Goal: Task Accomplishment & Management: Complete application form

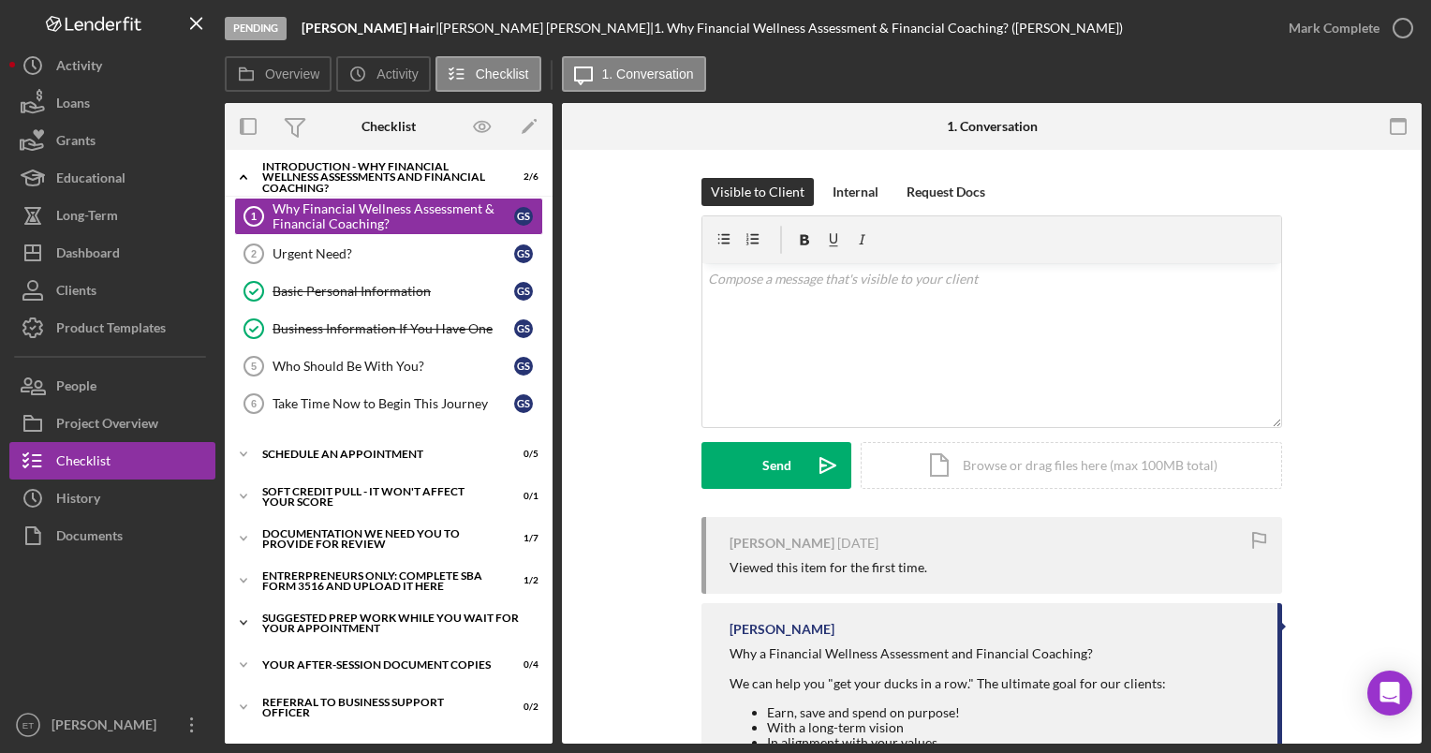
scroll to position [74, 0]
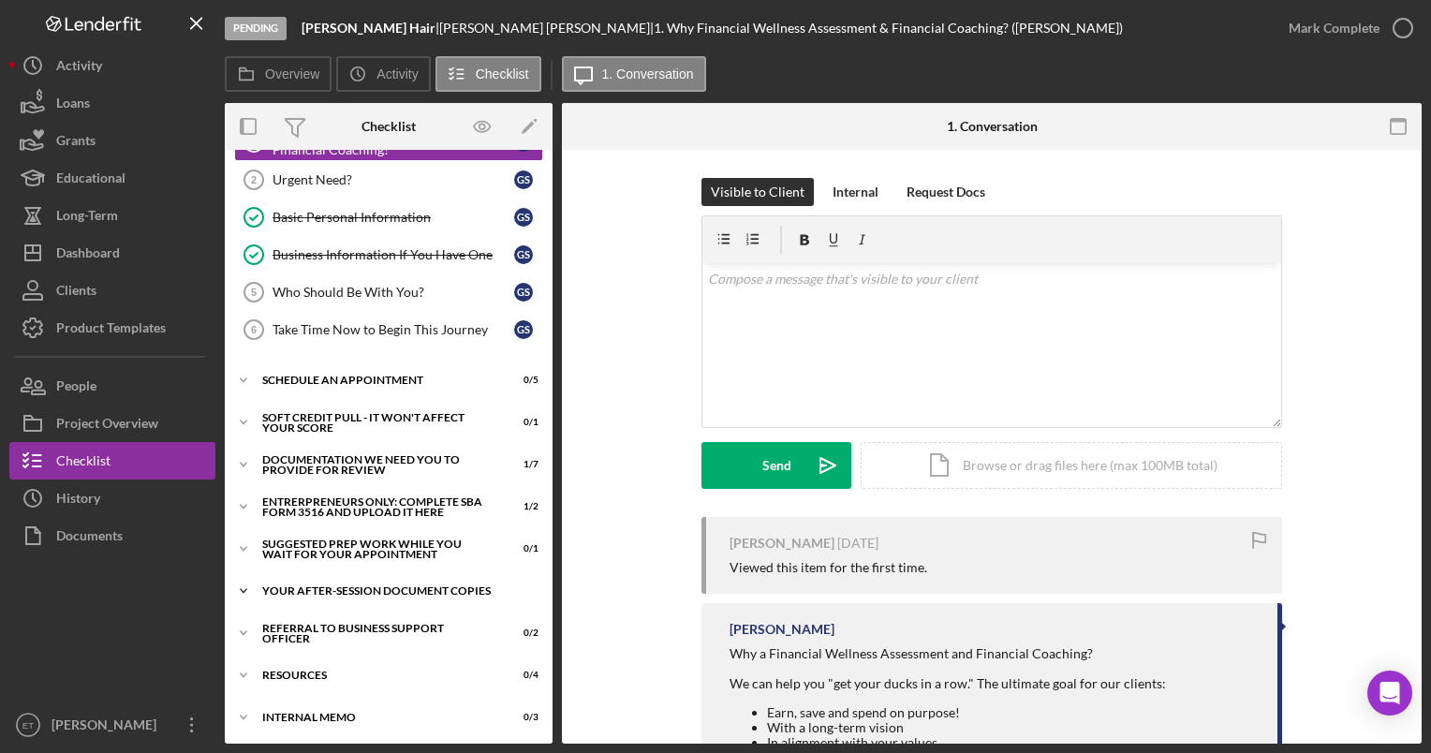
click at [338, 585] on div "Your After-Session Document Copies" at bounding box center [395, 590] width 267 height 11
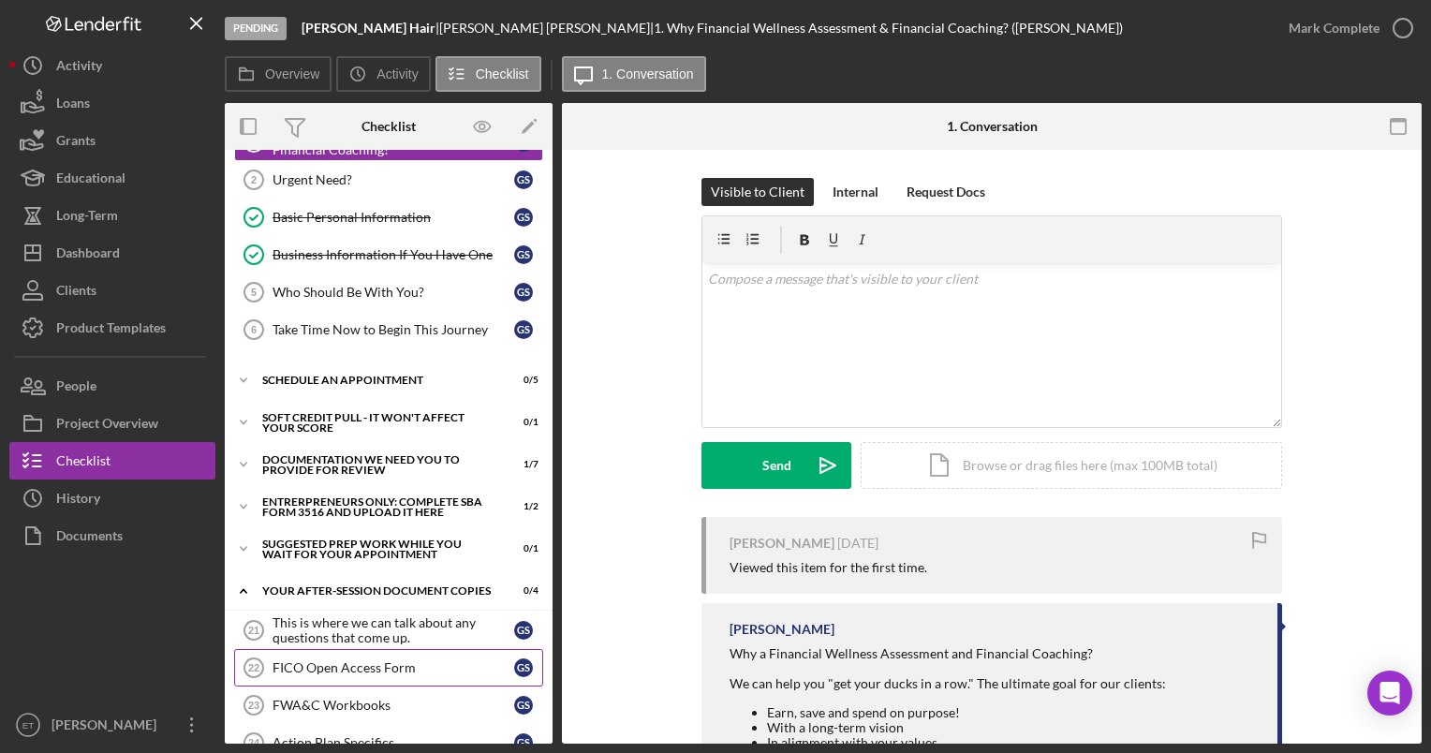
click at [343, 660] on div "FICO Open Access Form" at bounding box center [393, 667] width 242 height 15
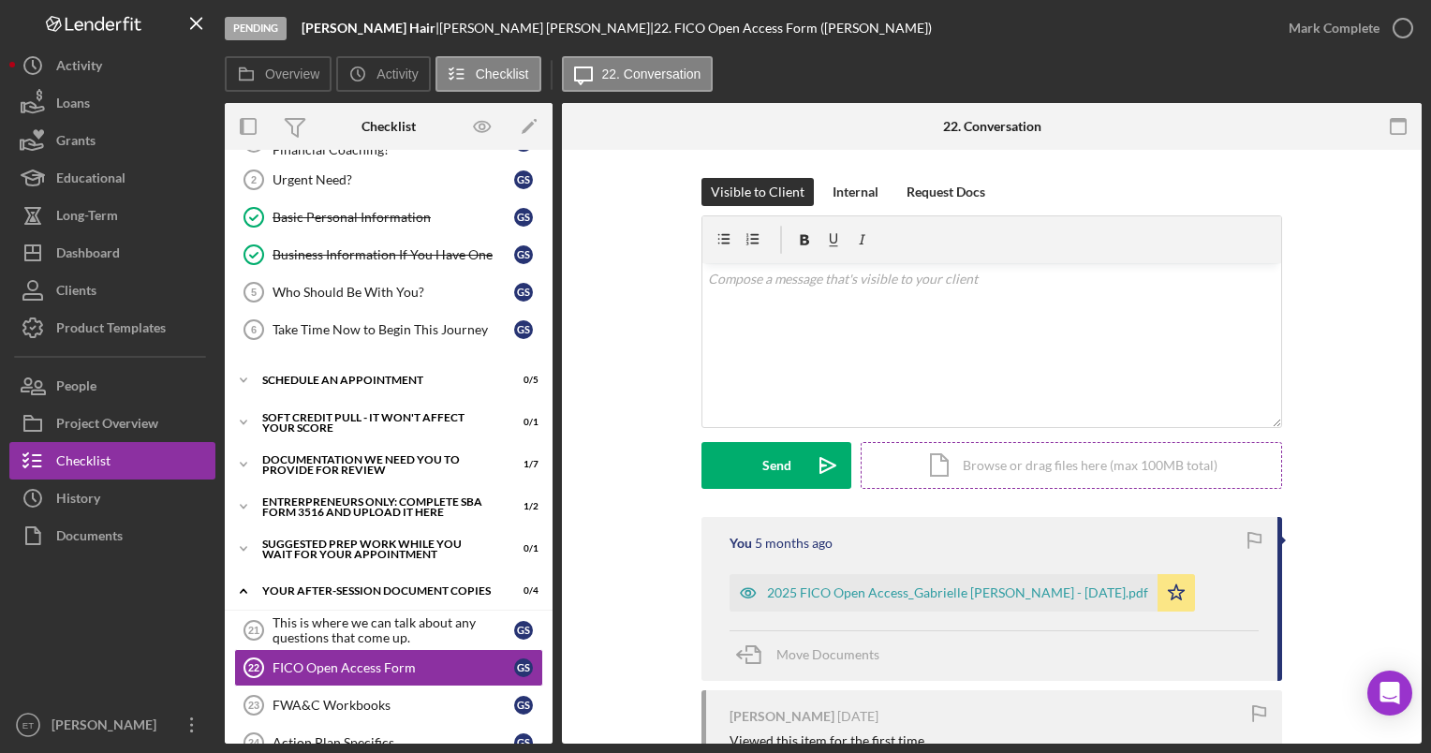
click at [710, 471] on div "Icon/Document Browse or drag files here (max 100MB total) Tap to choose files o…" at bounding box center [1070, 465] width 421 height 47
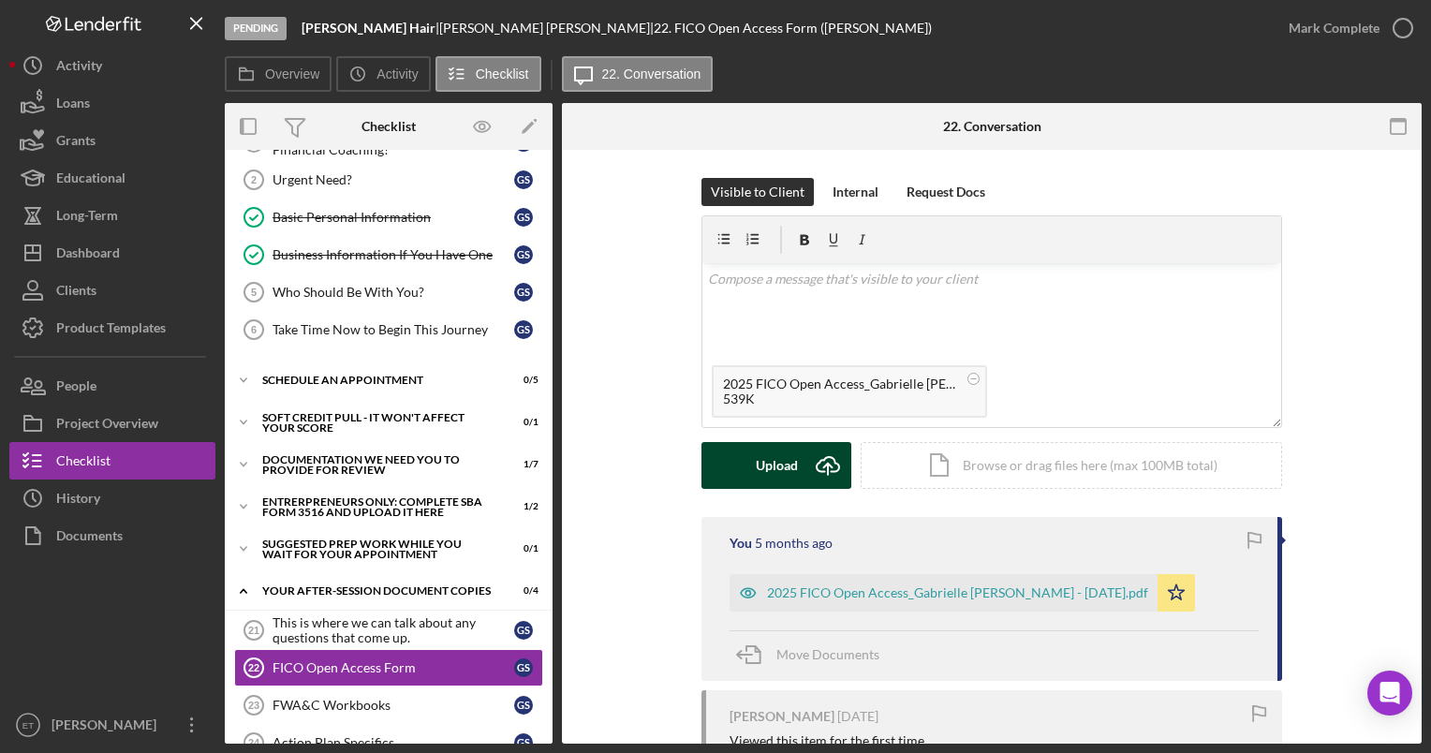
click at [710, 470] on div "Upload" at bounding box center [777, 465] width 42 height 47
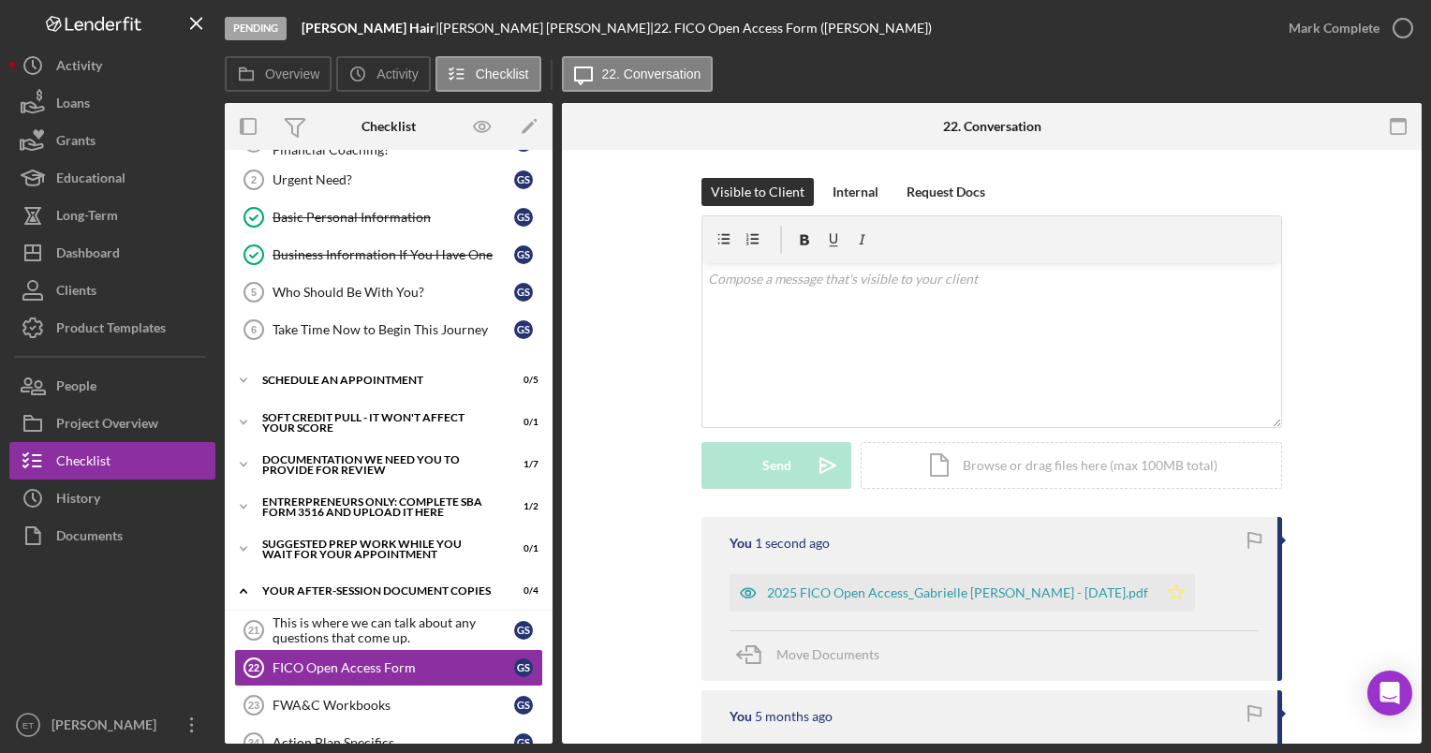
click at [710, 588] on icon "Icon/Star" at bounding box center [1175, 592] width 37 height 37
click at [355, 698] on div "FWA&C Workbooks" at bounding box center [393, 705] width 242 height 15
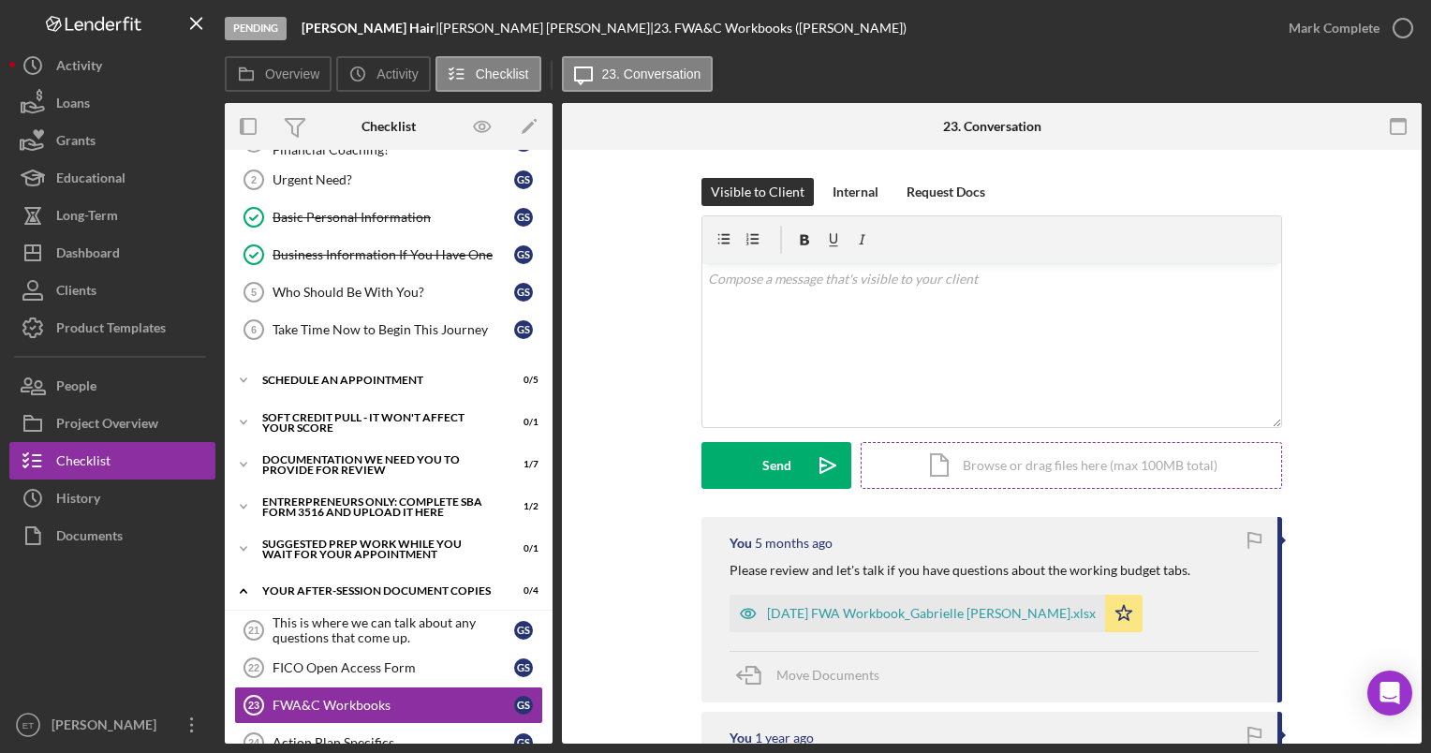
click at [710, 461] on div "Icon/Document Browse or drag files here (max 100MB total) Tap to choose files o…" at bounding box center [1070, 465] width 421 height 47
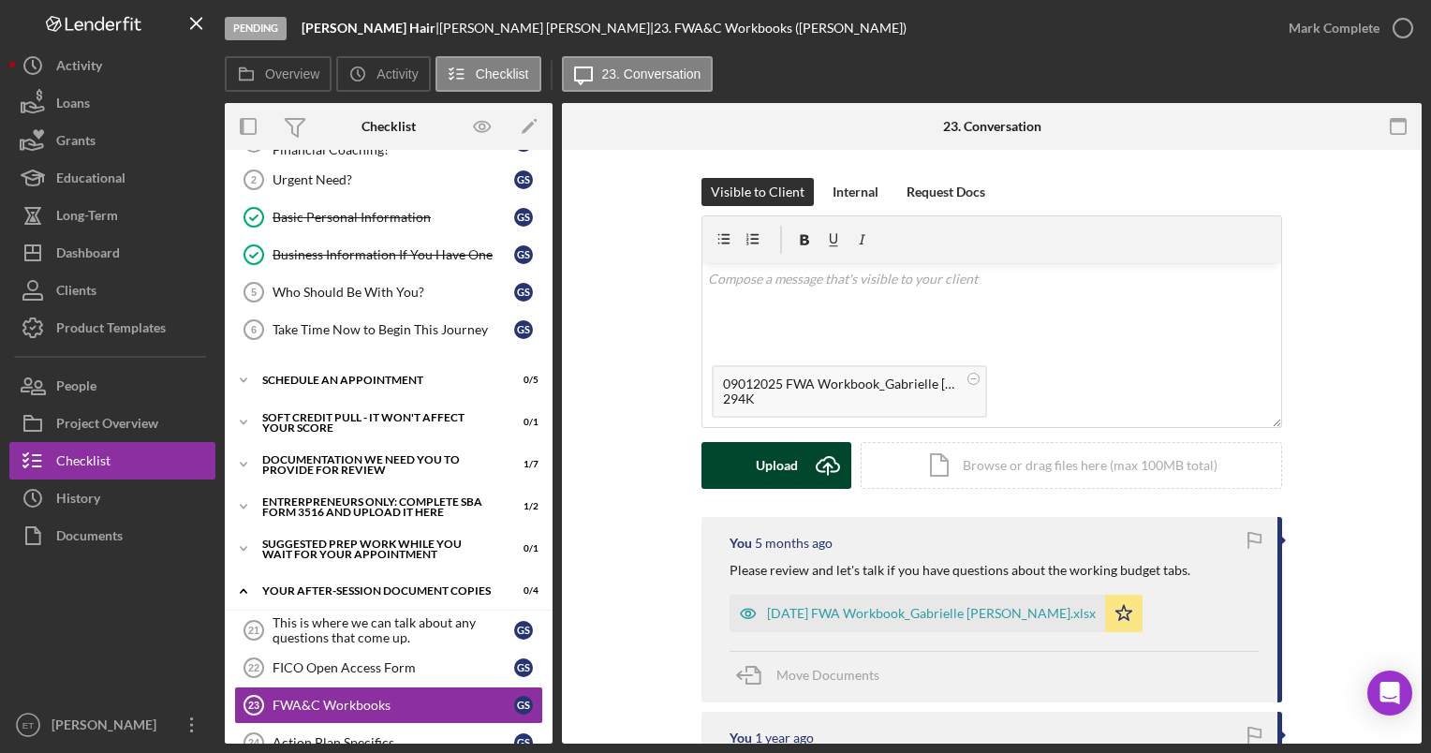
click at [710, 466] on div "Upload" at bounding box center [777, 465] width 42 height 47
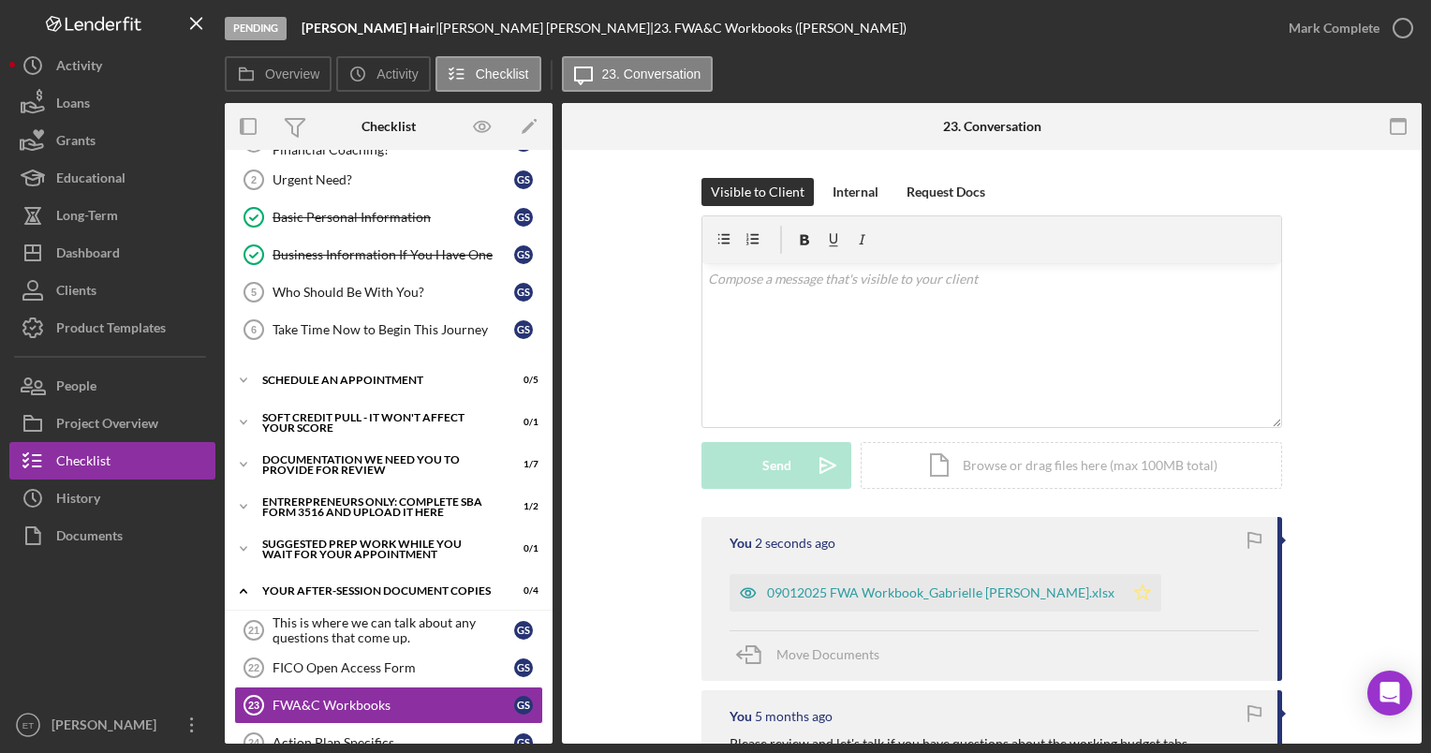
click at [710, 593] on polygon "button" at bounding box center [1143, 591] width 16 height 15
